Goal: Find specific page/section: Find specific page/section

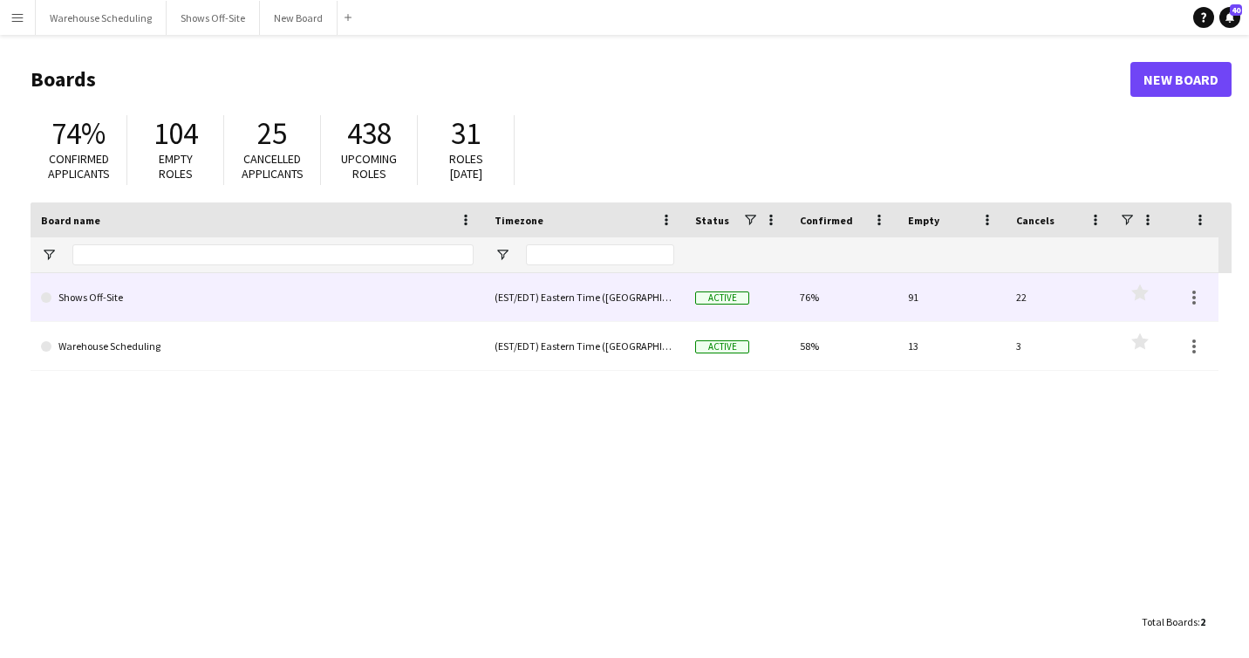
click at [104, 291] on link "Shows Off-Site" at bounding box center [257, 297] width 433 height 49
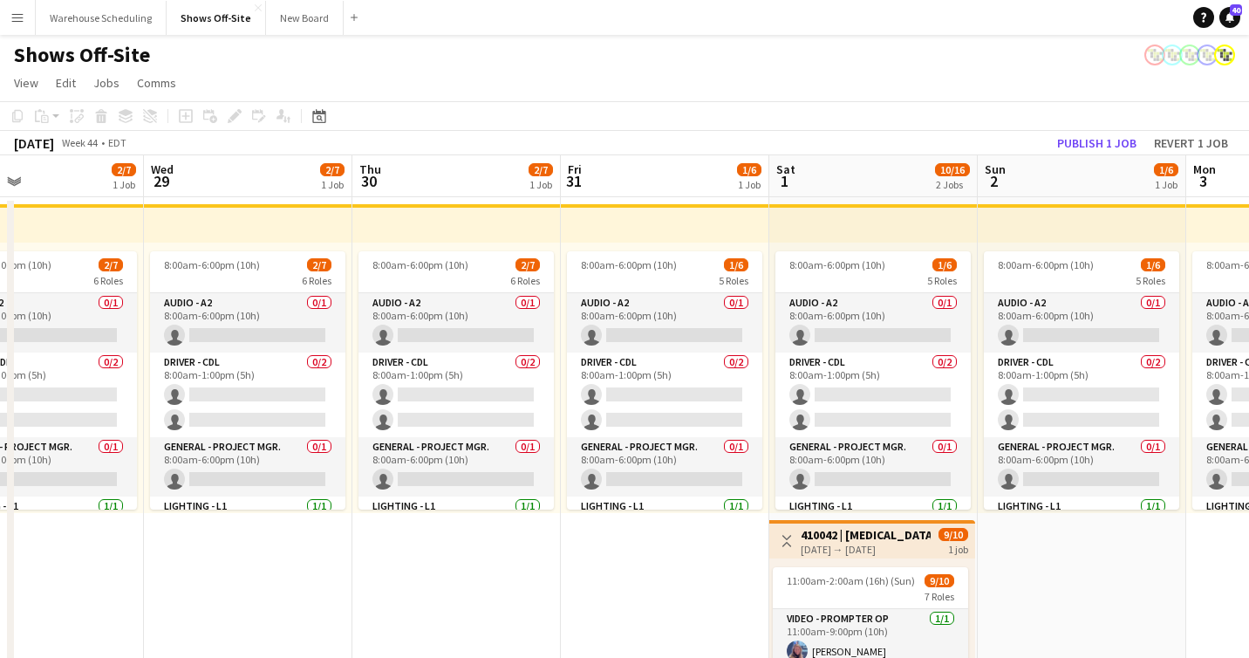
scroll to position [0, 539]
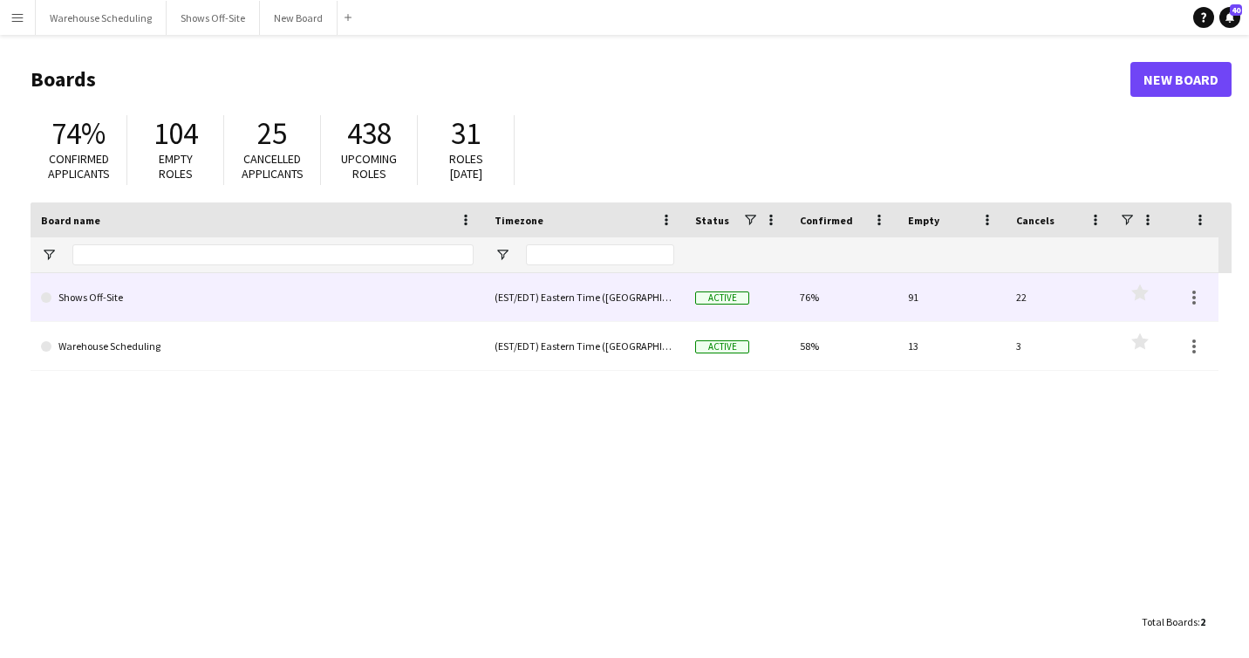
click at [119, 297] on link "Shows Off-Site" at bounding box center [257, 297] width 433 height 49
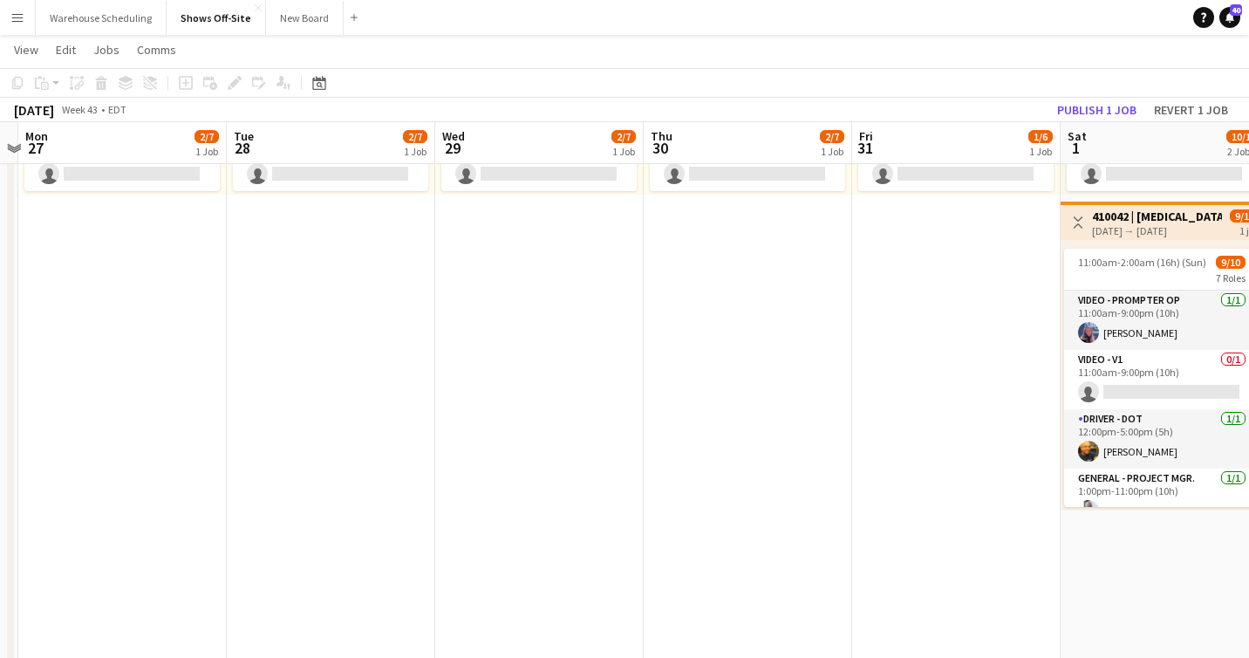
scroll to position [303, 0]
